Goal: Information Seeking & Learning: Check status

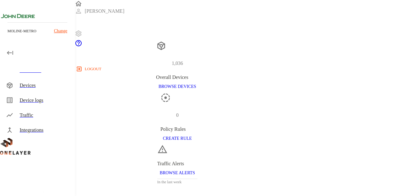
click at [45, 85] on div "Devices" at bounding box center [45, 85] width 50 height 7
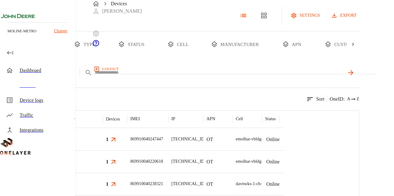
click at [157, 98] on body "Devices Christopher logout moline-metro Change Dashboard Devices Device logs Tr…" at bounding box center [197, 153] width 394 height 306
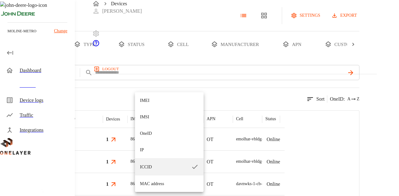
click at [158, 148] on li "IP" at bounding box center [169, 150] width 69 height 17
type input "**"
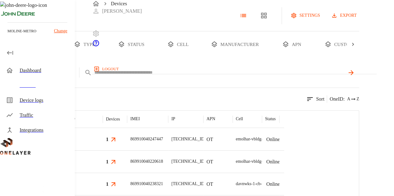
click at [203, 77] on input "text" at bounding box center [219, 72] width 250 height 9
paste input "**********"
type input "**********"
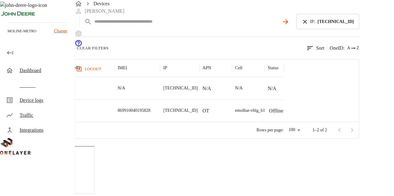
scroll to position [54, 0]
click at [160, 122] on div "869910040195828" at bounding box center [138, 111] width 46 height 22
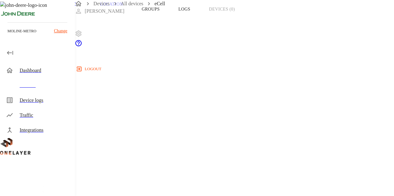
scroll to position [74, 0]
drag, startPoint x: 223, startPoint y: 121, endPoint x: 222, endPoint y: 106, distance: 14.7
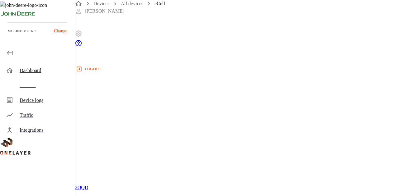
drag, startPoint x: 266, startPoint y: 124, endPoint x: 102, endPoint y: 123, distance: 164.1
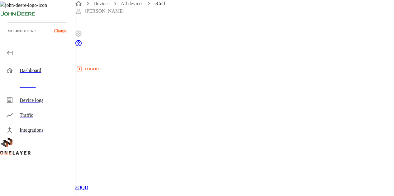
copy div "10/08/2025 02:12:51 PM Status changed from Online to Offline"
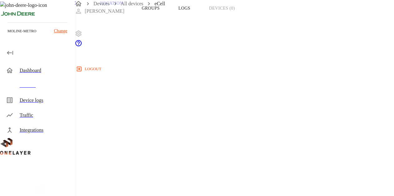
copy span "HX_D570120R_IR"
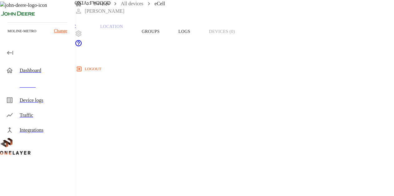
scroll to position [51, 0]
drag, startPoint x: 252, startPoint y: 92, endPoint x: 242, endPoint y: 46, distance: 46.8
click at [169, 46] on button "Groups" at bounding box center [150, 32] width 37 height 40
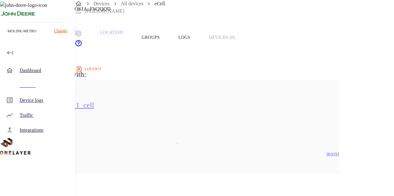
scroll to position [46, 0]
click at [22, 119] on icon at bounding box center [19, 116] width 5 height 5
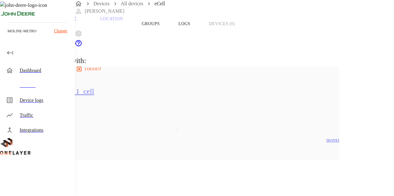
scroll to position [62, 0]
click at [43, 31] on button "Overview" at bounding box center [21, 22] width 43 height 40
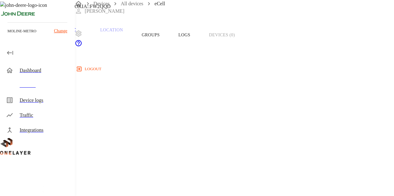
scroll to position [35, 0]
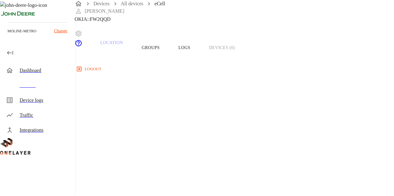
click at [169, 64] on button "Groups" at bounding box center [150, 48] width 37 height 40
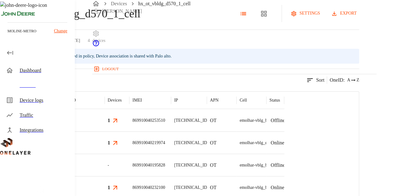
click at [140, 22] on p "hx_ot_vbldg_d570_1_cell" at bounding box center [82, 13] width 118 height 17
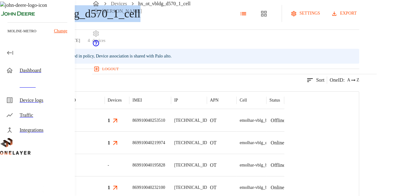
click at [140, 22] on p "hx_ot_vbldg_d570_1_cell" at bounding box center [82, 13] width 118 height 17
copy p "hx_ot_vbldg_d570_1_cell"
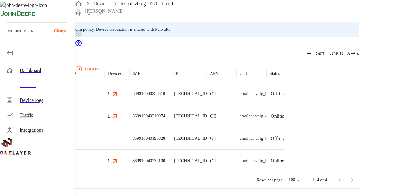
scroll to position [35, 0]
click at [21, 57] on div at bounding box center [37, 53] width 75 height 12
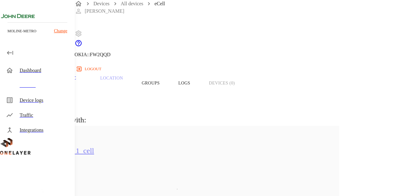
scroll to position [46, 0]
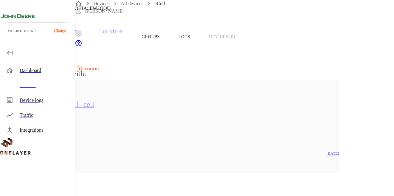
click at [43, 50] on button "Overview" at bounding box center [21, 37] width 43 height 40
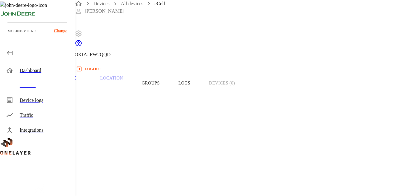
copy span "8900099200002777234"
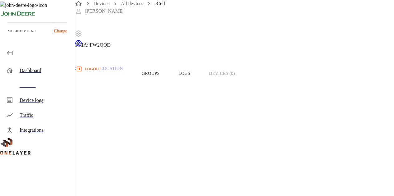
click at [200, 87] on button "Logs" at bounding box center [184, 74] width 31 height 40
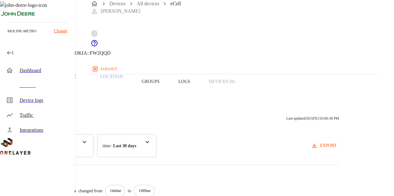
scroll to position [1, 0]
click at [133, 24] on div "eCell [TECHNICAL_ID] #e642b3a0 Cell #EB211311833::NOKIA::FW2QQD Overview Traffi…" at bounding box center [177, 154] width 355 height 310
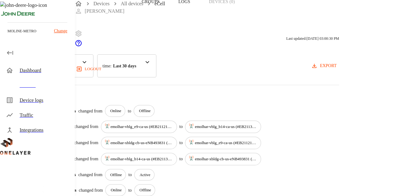
scroll to position [83, 0]
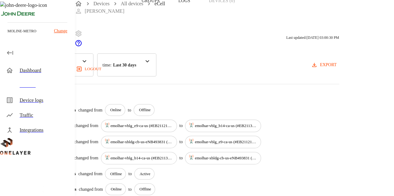
click at [22, 159] on icon at bounding box center [39, 175] width 79 height 35
click at [248, 79] on div "Activity Logs Last updated: [DATE] 03:00:30 PM category : All Status Cell time …" at bounding box center [177, 124] width 355 height 206
click at [121, 107] on p "Online" at bounding box center [115, 110] width 11 height 6
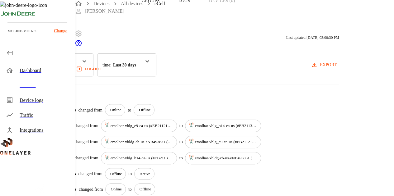
click at [150, 107] on p "Offline" at bounding box center [145, 110] width 12 height 6
click at [196, 96] on div "6 results [DATE] 02:12:51 PM Status changed from Online to Offline [DATE] 07:00…" at bounding box center [178, 144] width 324 height 104
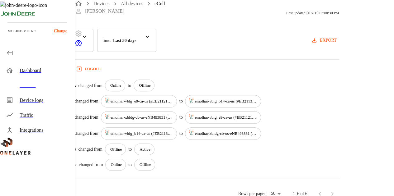
scroll to position [106, 0]
